Goal: Transaction & Acquisition: Purchase product/service

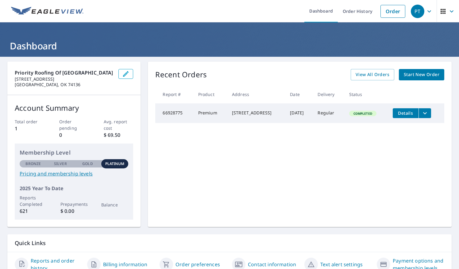
click at [36, 11] on img at bounding box center [47, 11] width 72 height 9
click at [381, 11] on link "Order" at bounding box center [392, 11] width 25 height 13
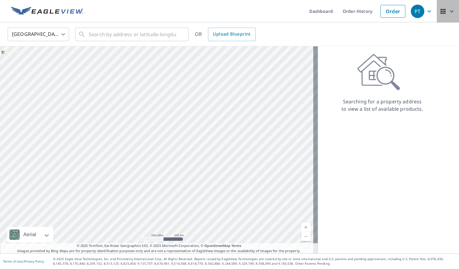
click at [448, 13] on icon "button" at bounding box center [451, 11] width 7 height 7
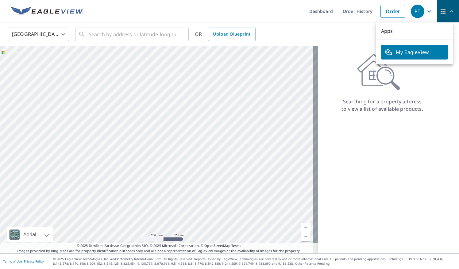
click at [448, 13] on icon "button" at bounding box center [451, 11] width 7 height 7
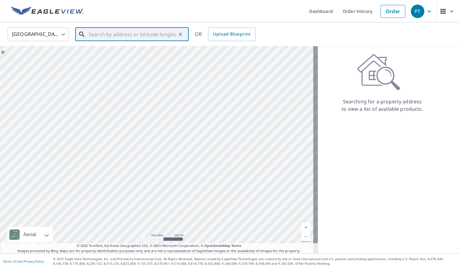
click at [125, 36] on input "text" at bounding box center [132, 34] width 87 height 17
click at [114, 37] on input "text" at bounding box center [132, 34] width 87 height 17
click at [113, 37] on input "text" at bounding box center [132, 34] width 87 height 17
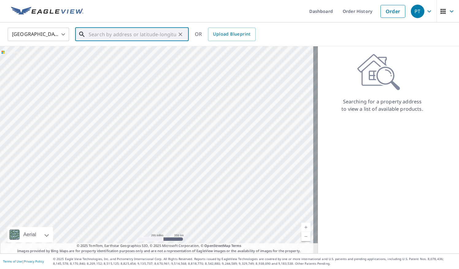
click at [113, 37] on input "text" at bounding box center [132, 34] width 87 height 17
click at [113, 59] on p "[GEOGRAPHIC_DATA], OK 74017" at bounding box center [135, 59] width 96 height 6
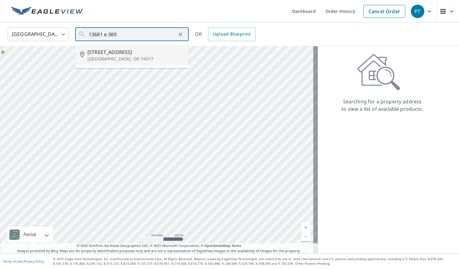
type input "[STREET_ADDRESS]"
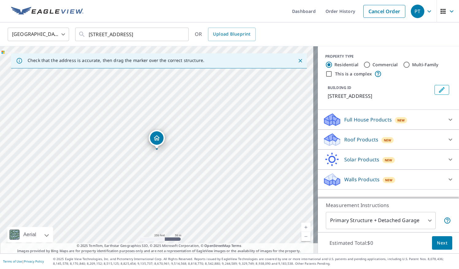
click at [439, 242] on span "Next" at bounding box center [442, 243] width 10 height 8
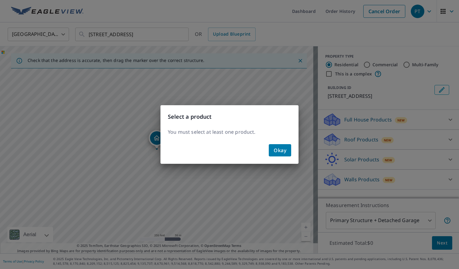
click at [280, 148] on span "Okay" at bounding box center [280, 150] width 13 height 9
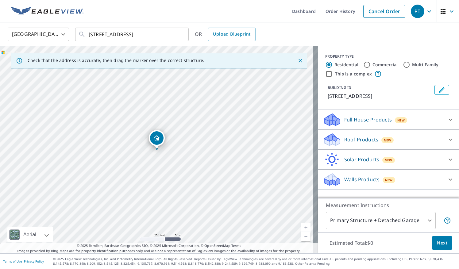
click at [422, 219] on body "PT PT Dashboard Order History Cancel Order PT [GEOGRAPHIC_DATA] [GEOGRAPHIC_DAT…" at bounding box center [229, 134] width 459 height 269
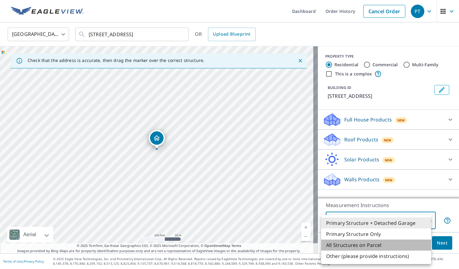
click at [368, 241] on li "All Structures on Parcel" at bounding box center [376, 244] width 110 height 11
type input "3"
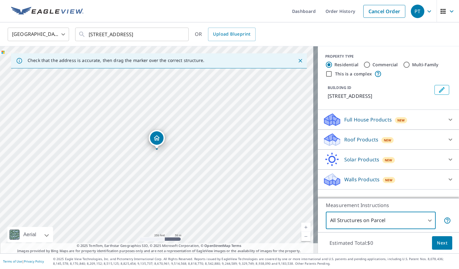
click at [448, 140] on icon at bounding box center [450, 140] width 4 height 2
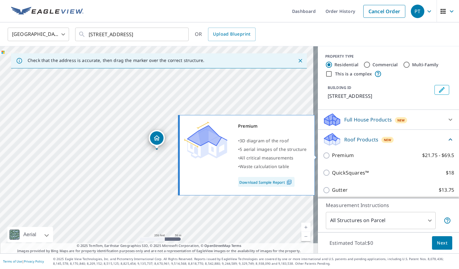
click at [323, 155] on input "Premium $21.75 - $69.5" at bounding box center [327, 155] width 9 height 7
checkbox input "true"
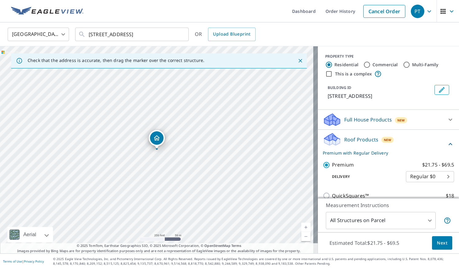
click at [441, 242] on span "Next" at bounding box center [442, 243] width 10 height 8
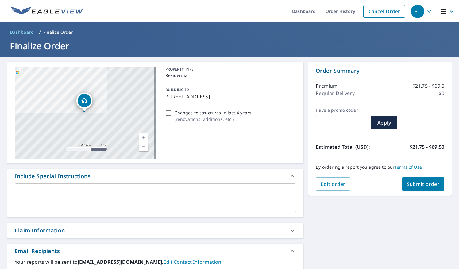
click at [417, 182] on span "Submit order" at bounding box center [423, 184] width 33 height 7
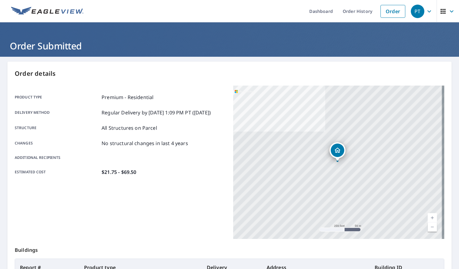
scroll to position [91, 0]
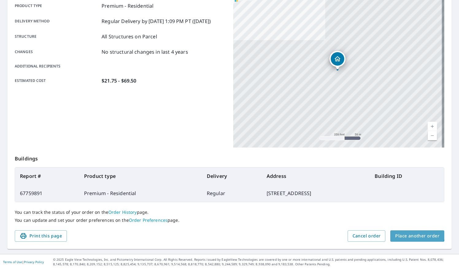
click at [407, 232] on span "Place another order" at bounding box center [417, 236] width 44 height 8
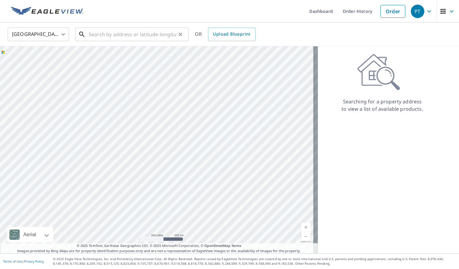
click at [129, 37] on input "text" at bounding box center [132, 34] width 87 height 17
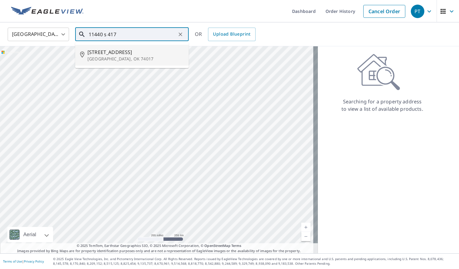
click at [116, 52] on span "[STREET_ADDRESS]" at bounding box center [135, 51] width 96 height 7
type input "[STREET_ADDRESS]"
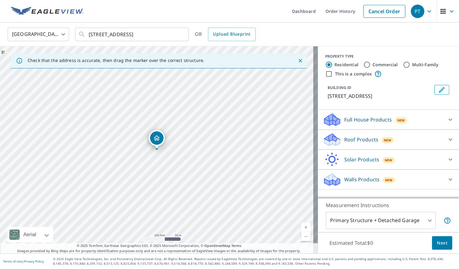
click at [446, 143] on icon at bounding box center [449, 139] width 7 height 7
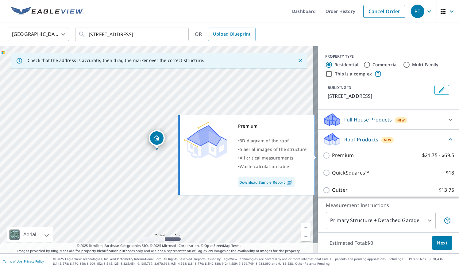
click at [323, 154] on input "Premium $21.75 - $69.5" at bounding box center [327, 155] width 9 height 7
checkbox input "true"
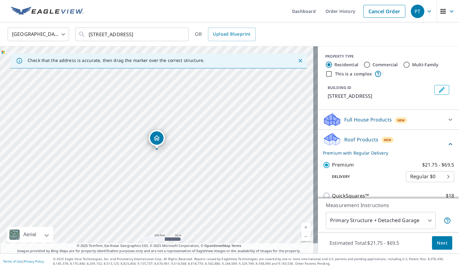
click at [425, 219] on body "PT PT Dashboard Order History Cancel Order PT [GEOGRAPHIC_DATA] [GEOGRAPHIC_DAT…" at bounding box center [229, 134] width 459 height 269
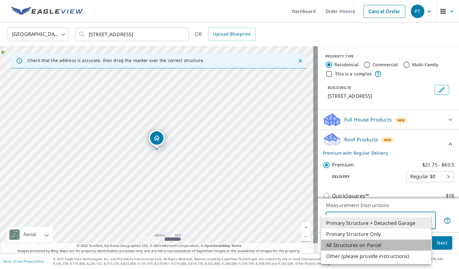
click at [368, 243] on li "All Structures on Parcel" at bounding box center [376, 244] width 110 height 11
type input "3"
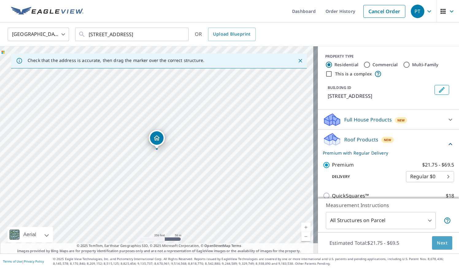
click at [437, 243] on span "Next" at bounding box center [442, 243] width 10 height 8
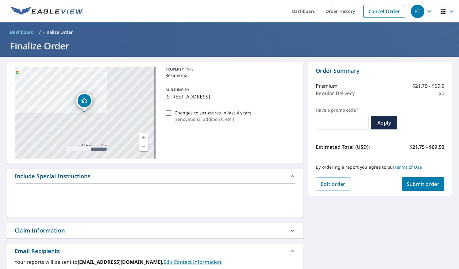
click at [427, 183] on span "Submit order" at bounding box center [423, 184] width 33 height 7
